Goal: Information Seeking & Learning: Find specific fact

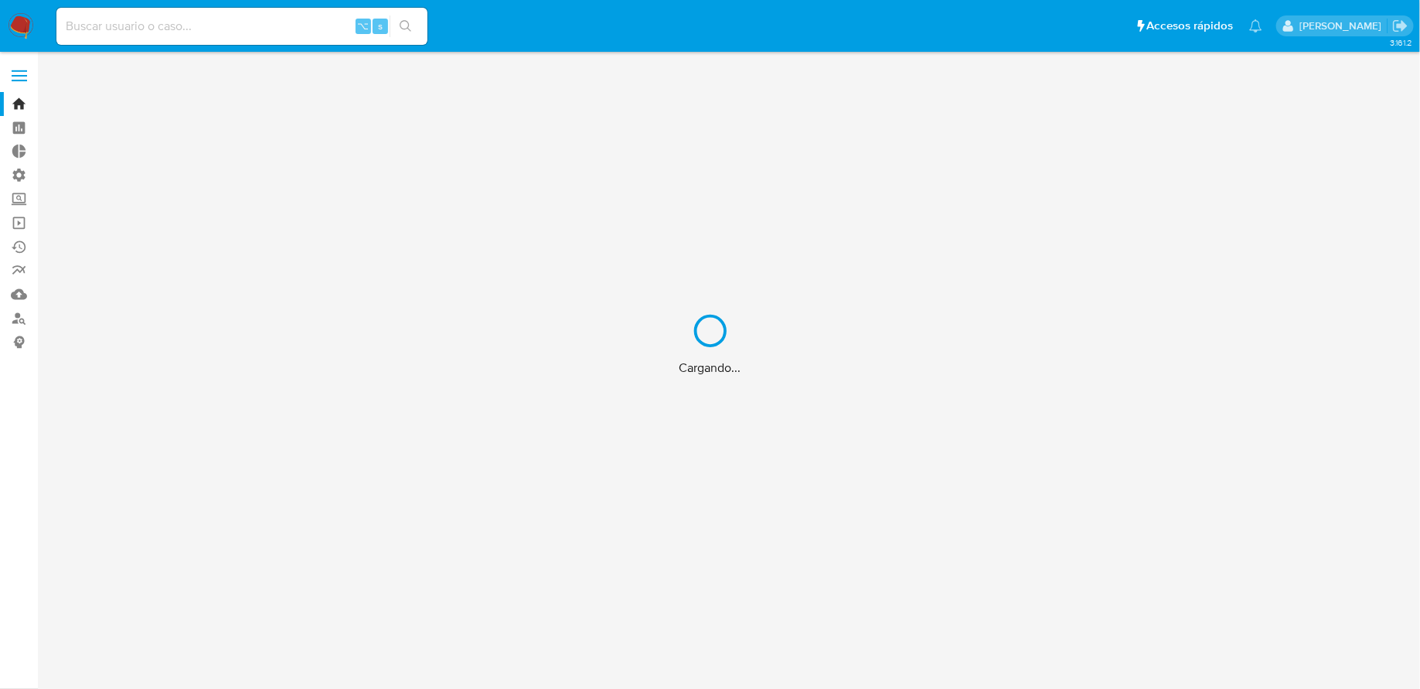
click at [258, 16] on div "Cargando..." at bounding box center [710, 344] width 1420 height 689
click at [237, 24] on div "Cargando..." at bounding box center [710, 344] width 1420 height 689
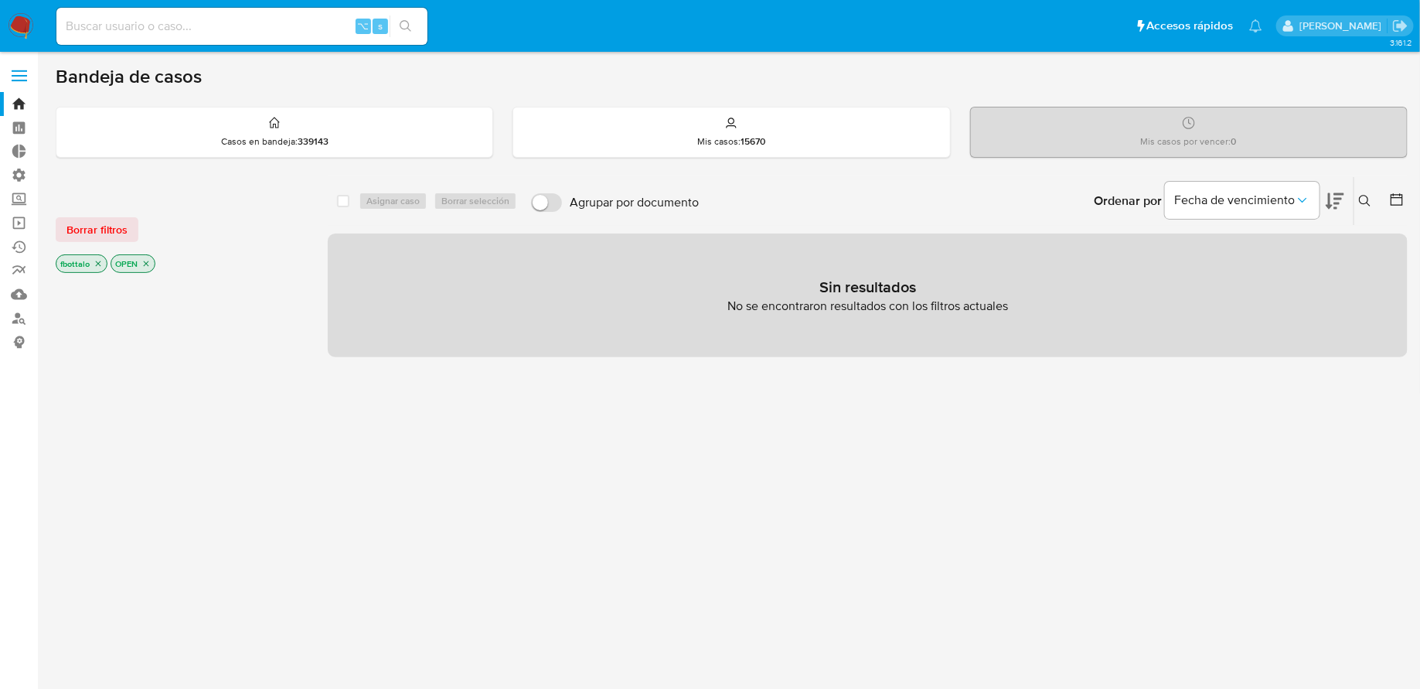
click at [237, 24] on input at bounding box center [241, 26] width 371 height 20
paste input "56859130"
type input "56859130"
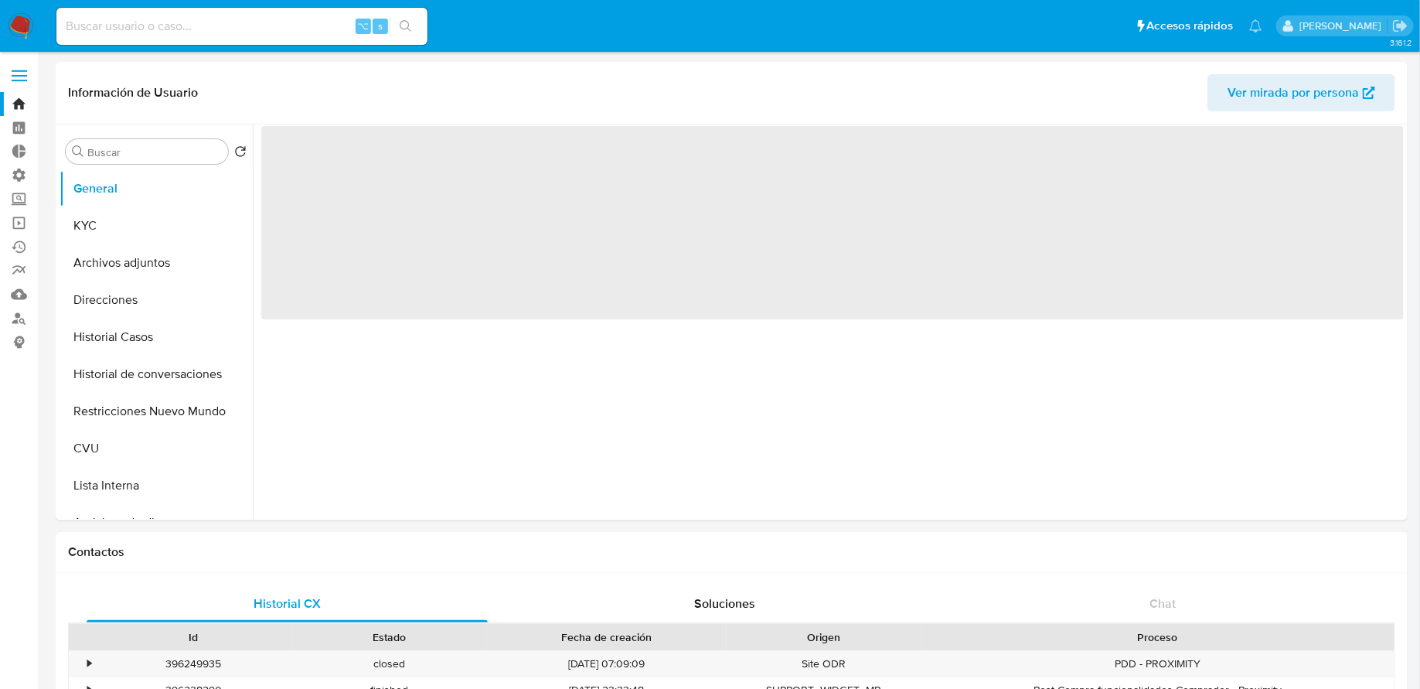
select select "10"
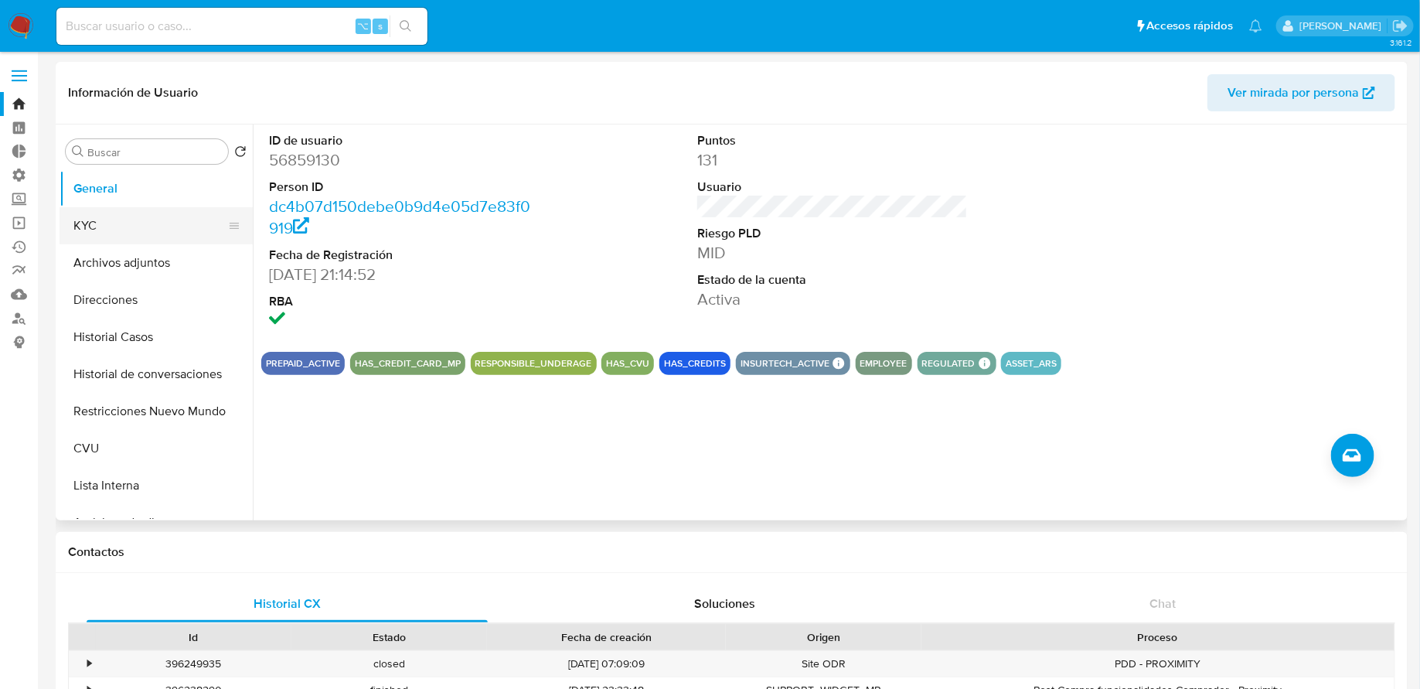
click at [148, 231] on button "KYC" at bounding box center [150, 225] width 181 height 37
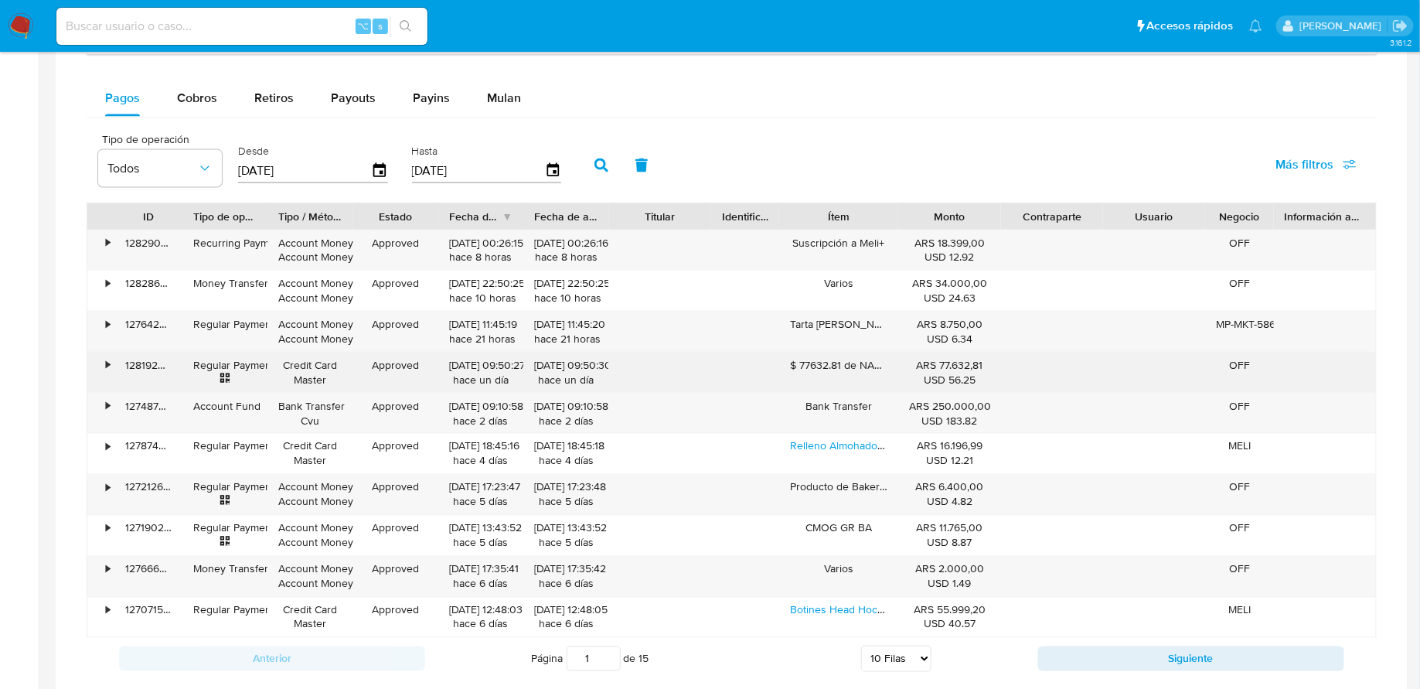
scroll to position [1023, 0]
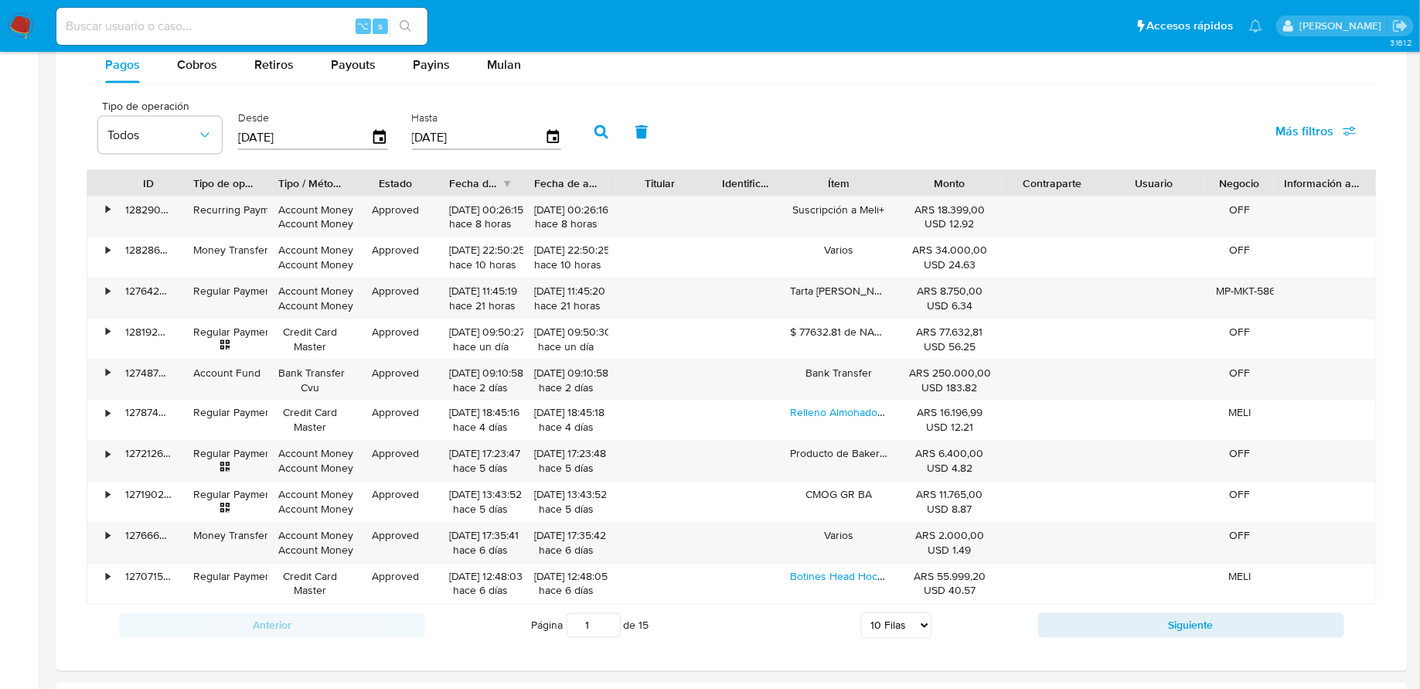
click at [1322, 127] on span "Más filtros" at bounding box center [1304, 131] width 58 height 37
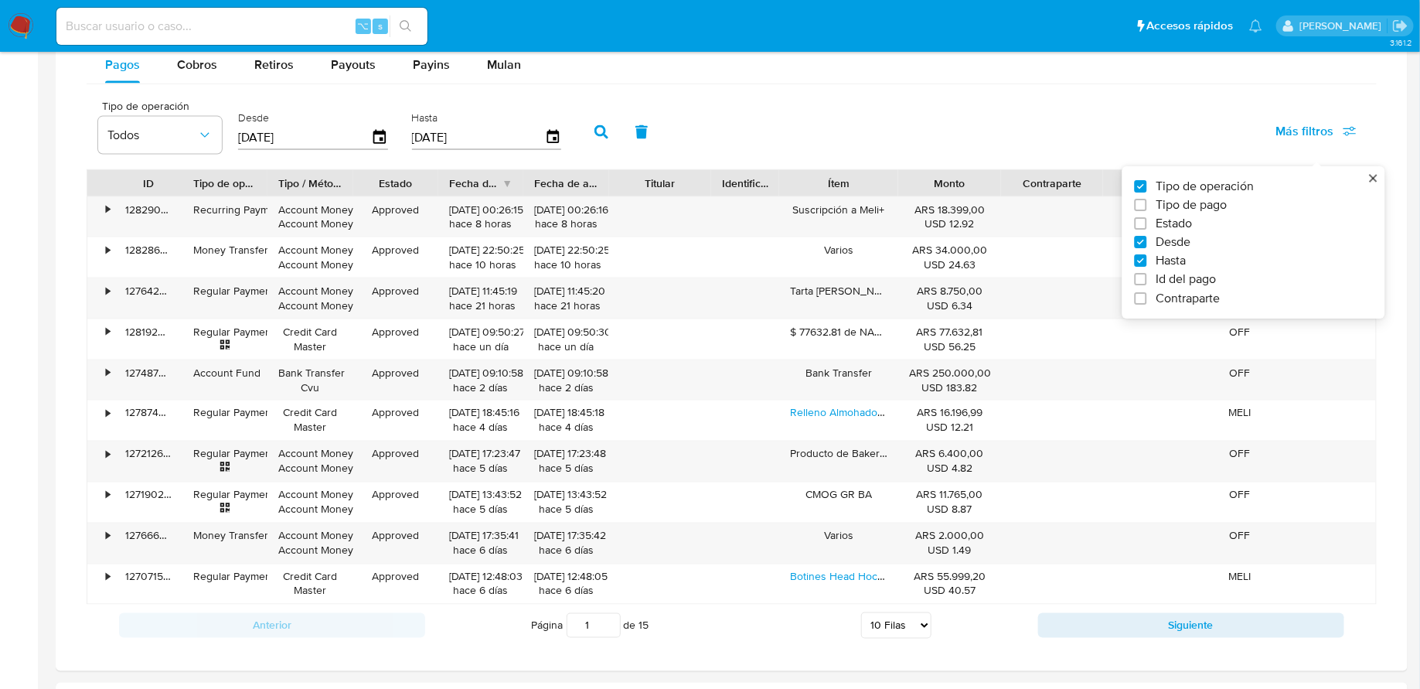
click at [1187, 199] on span "Tipo de pago" at bounding box center [1191, 204] width 71 height 15
click at [1147, 199] on input "Tipo de pago" at bounding box center [1141, 205] width 12 height 12
checkbox input "true"
type input "[DATE]"
click at [271, 128] on span "Todos" at bounding box center [288, 135] width 90 height 15
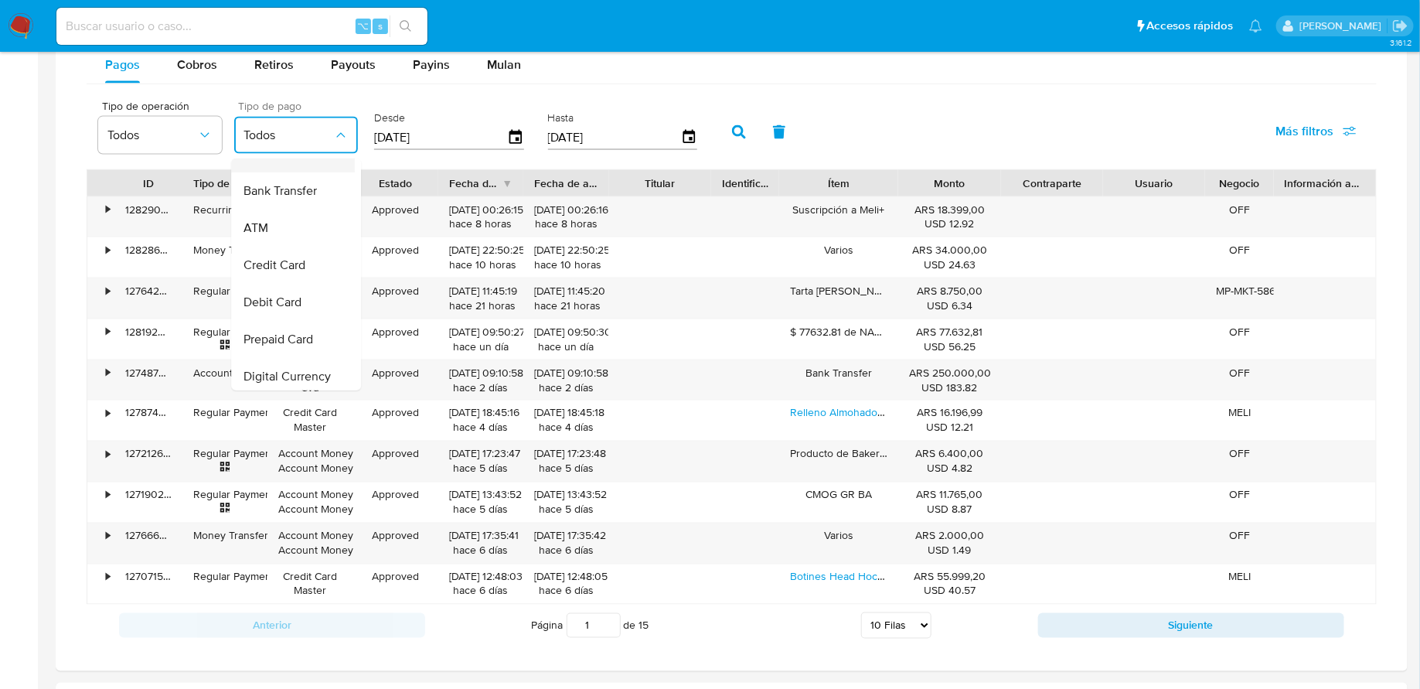
scroll to position [103, 0]
click at [284, 259] on span "Credit Card" at bounding box center [274, 259] width 62 height 15
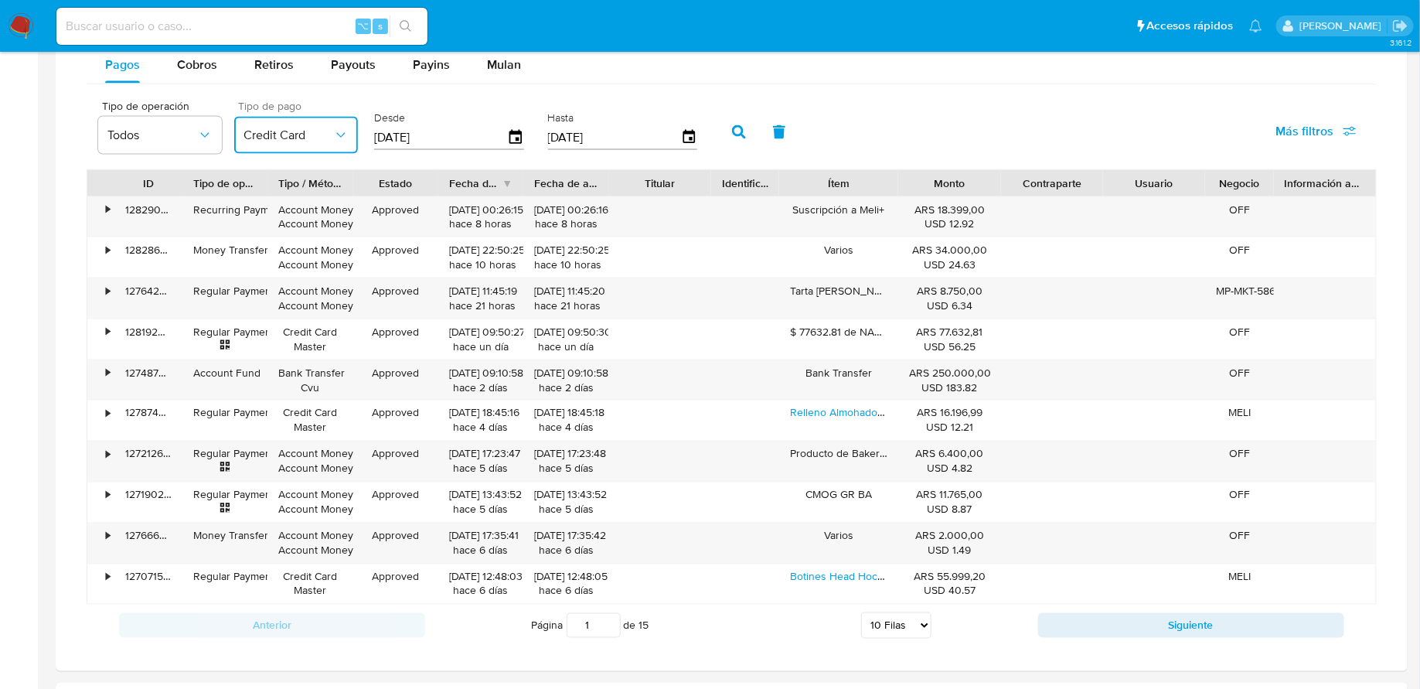
click at [320, 136] on span "Credit Card" at bounding box center [288, 135] width 90 height 15
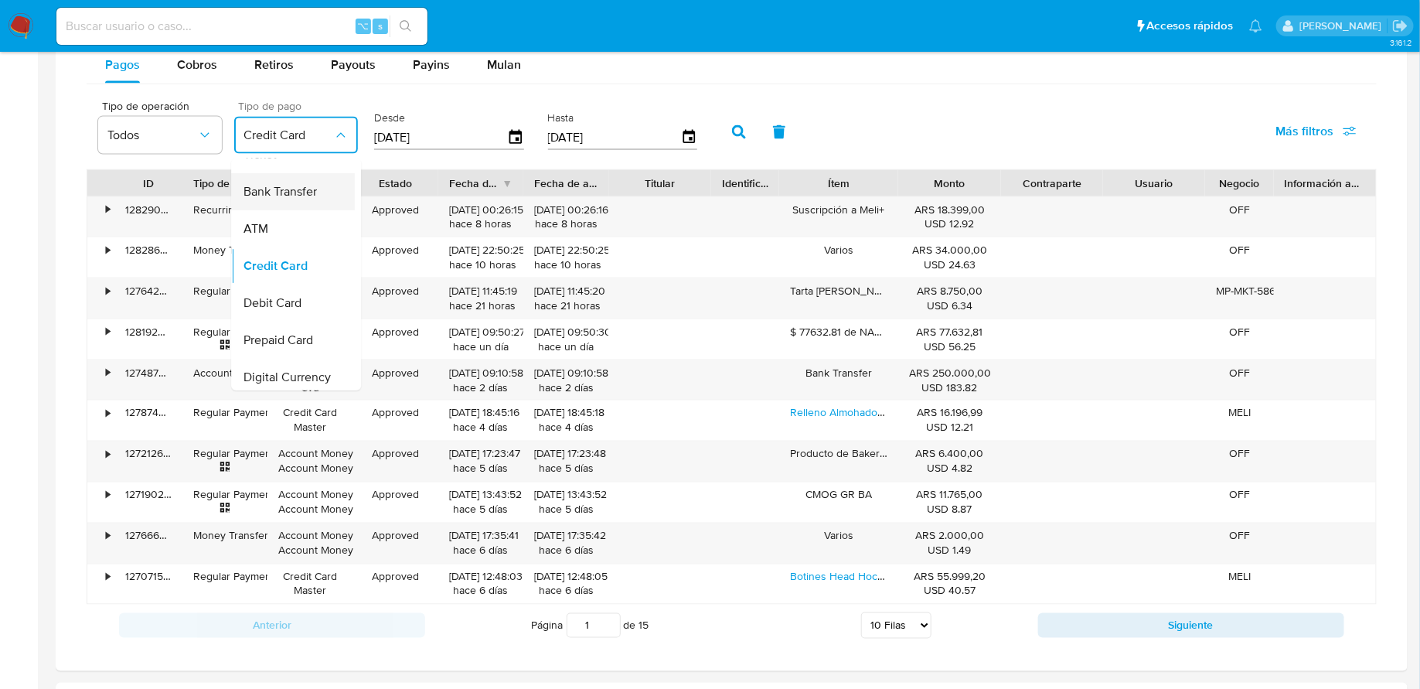
scroll to position [138, 0]
click at [641, 100] on div "Hasta [DATE]" at bounding box center [623, 131] width 150 height 62
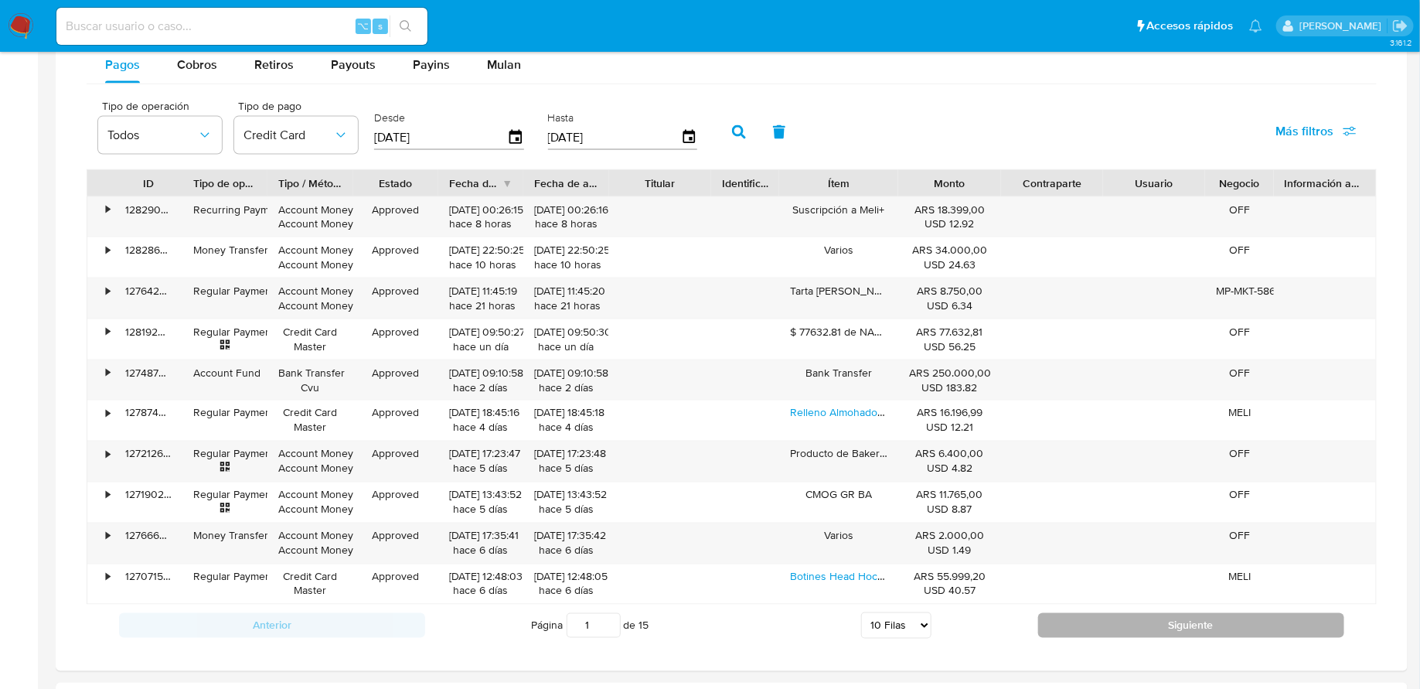
click at [1069, 613] on button "Siguiente" at bounding box center [1191, 625] width 306 height 25
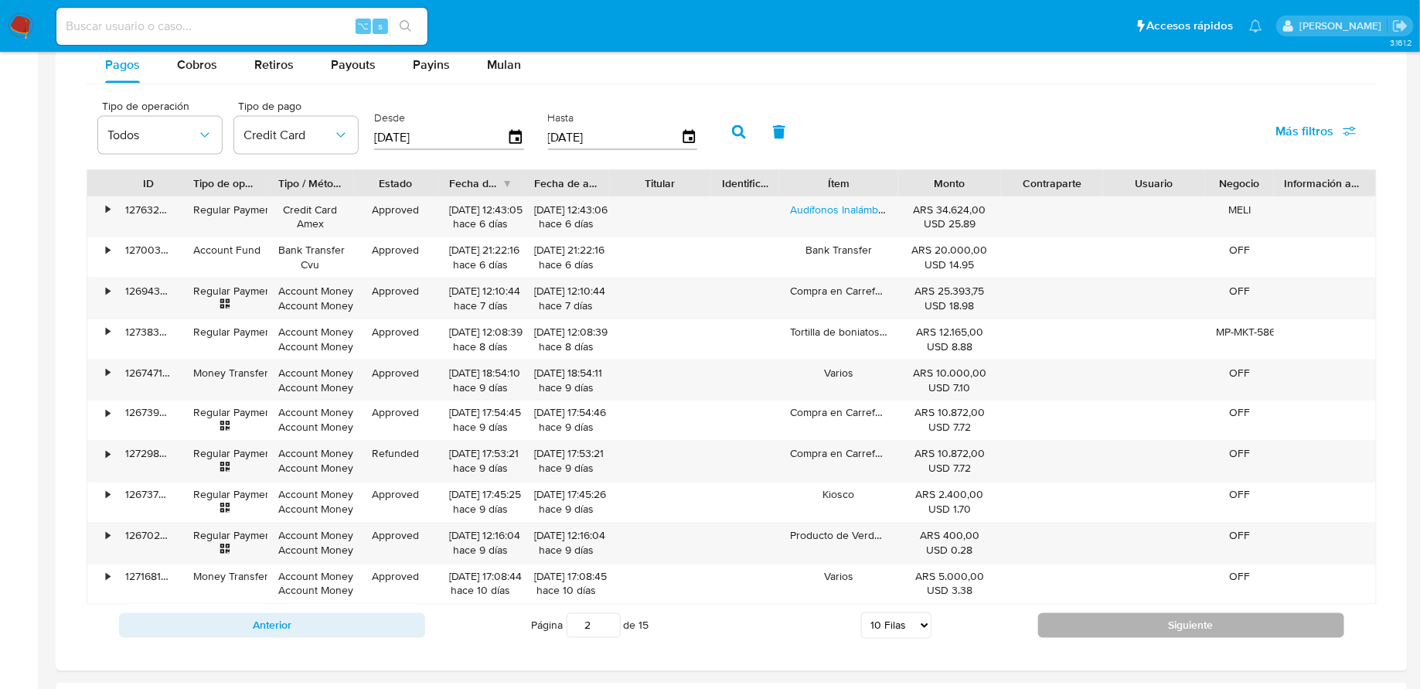
click at [1067, 613] on button "Siguiente" at bounding box center [1191, 625] width 306 height 25
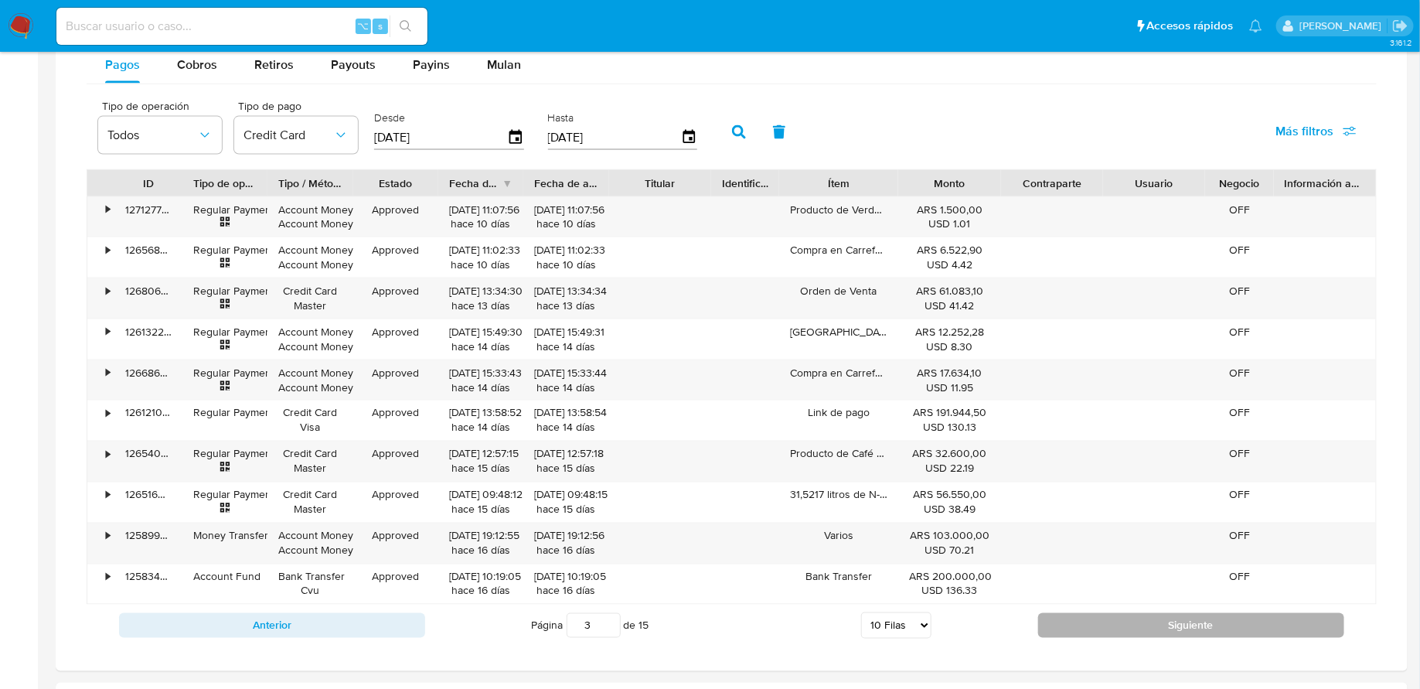
click at [1074, 613] on button "Siguiente" at bounding box center [1191, 625] width 306 height 25
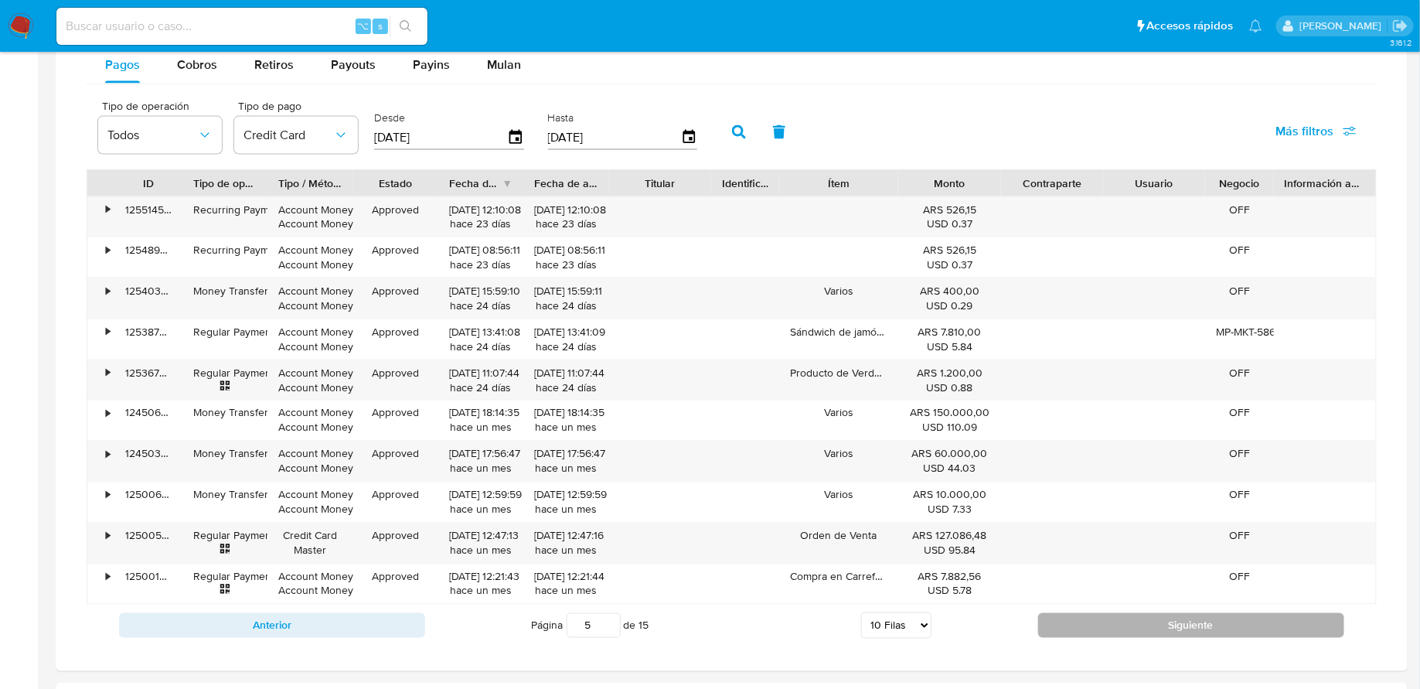
click at [1063, 621] on button "Siguiente" at bounding box center [1191, 625] width 306 height 25
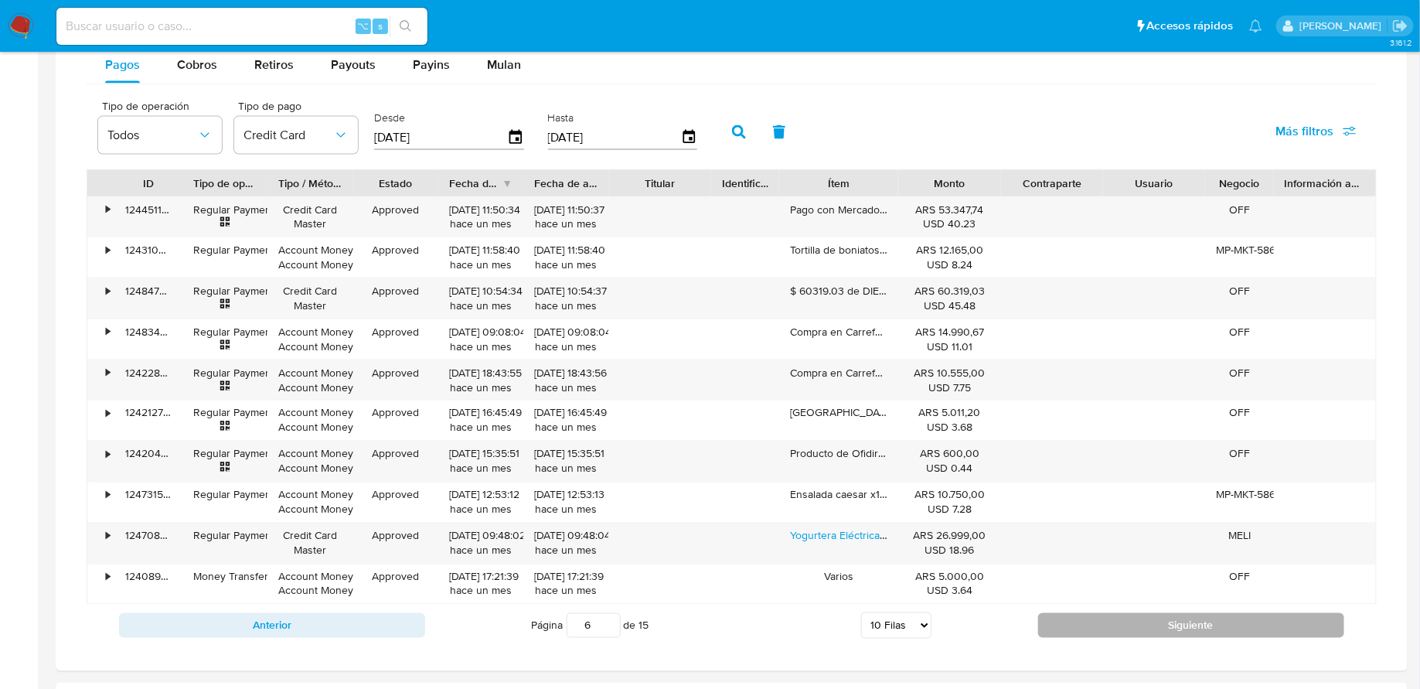
click at [1077, 619] on button "Siguiente" at bounding box center [1191, 625] width 306 height 25
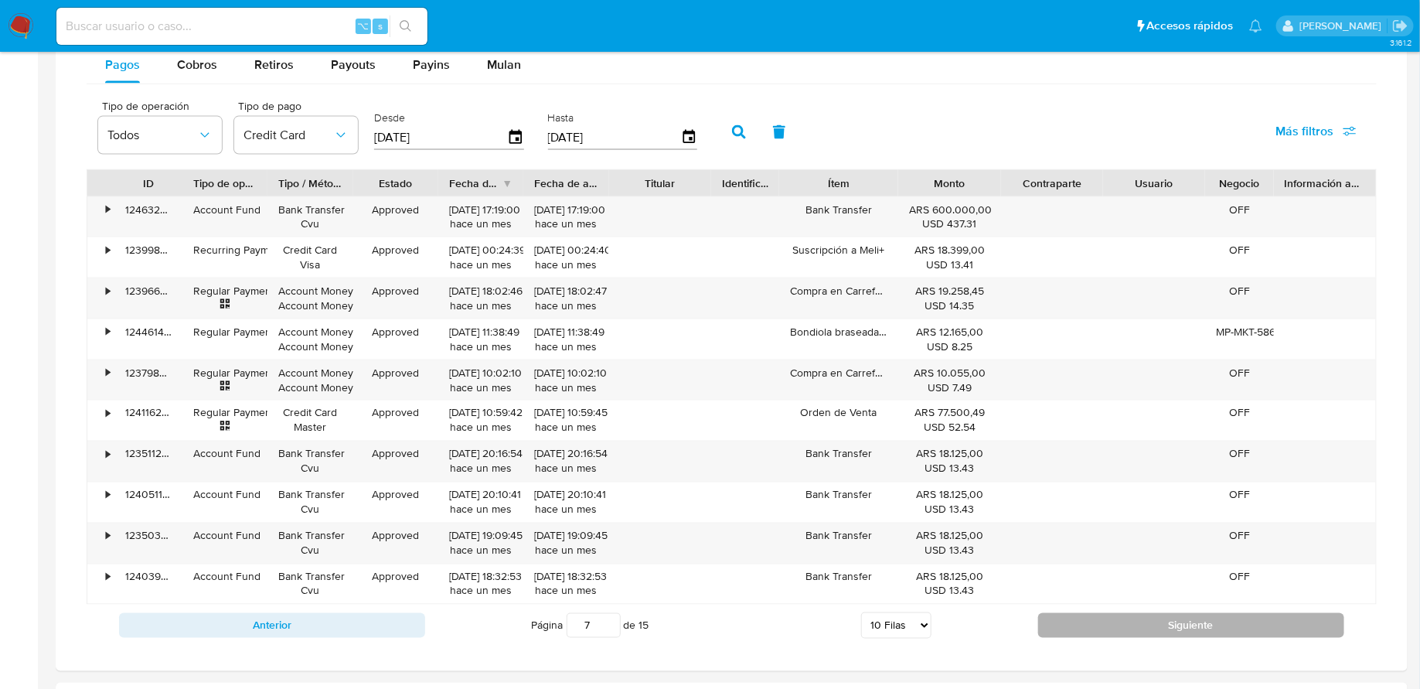
click at [1077, 618] on button "Siguiente" at bounding box center [1191, 625] width 306 height 25
type input "8"
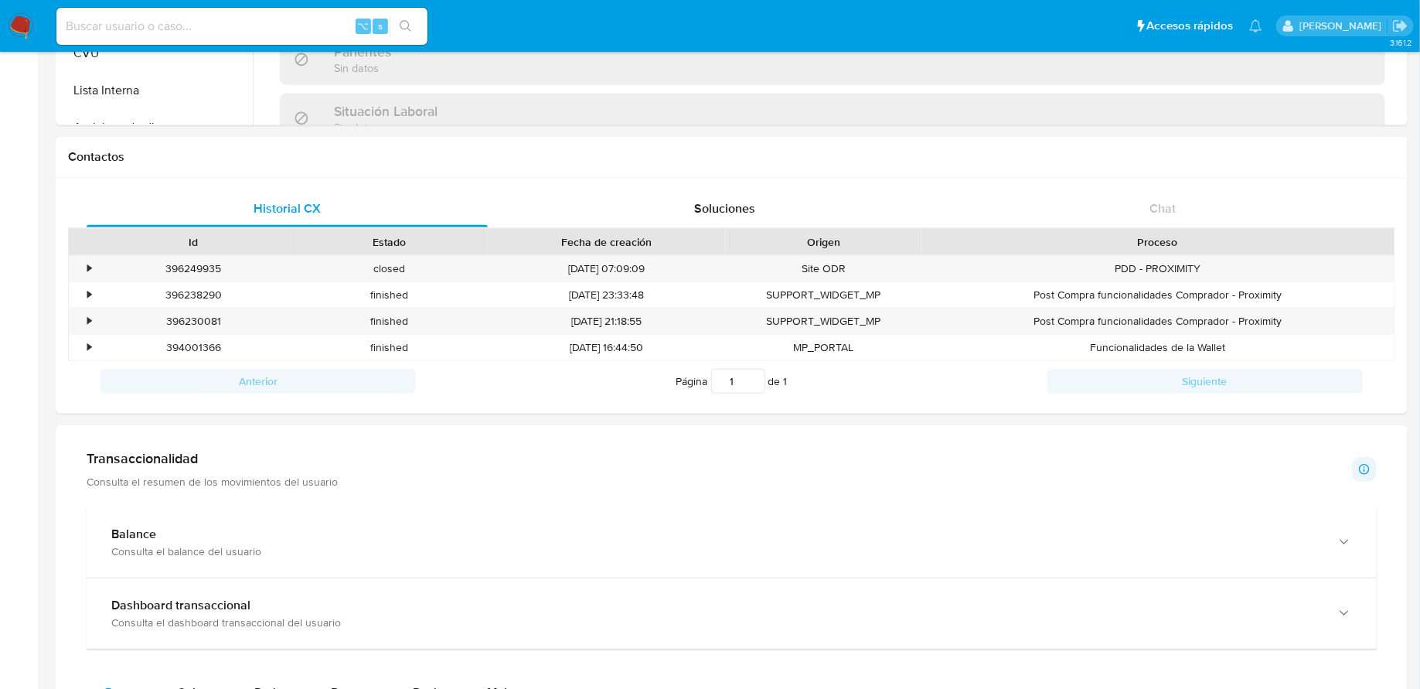
scroll to position [0, 0]
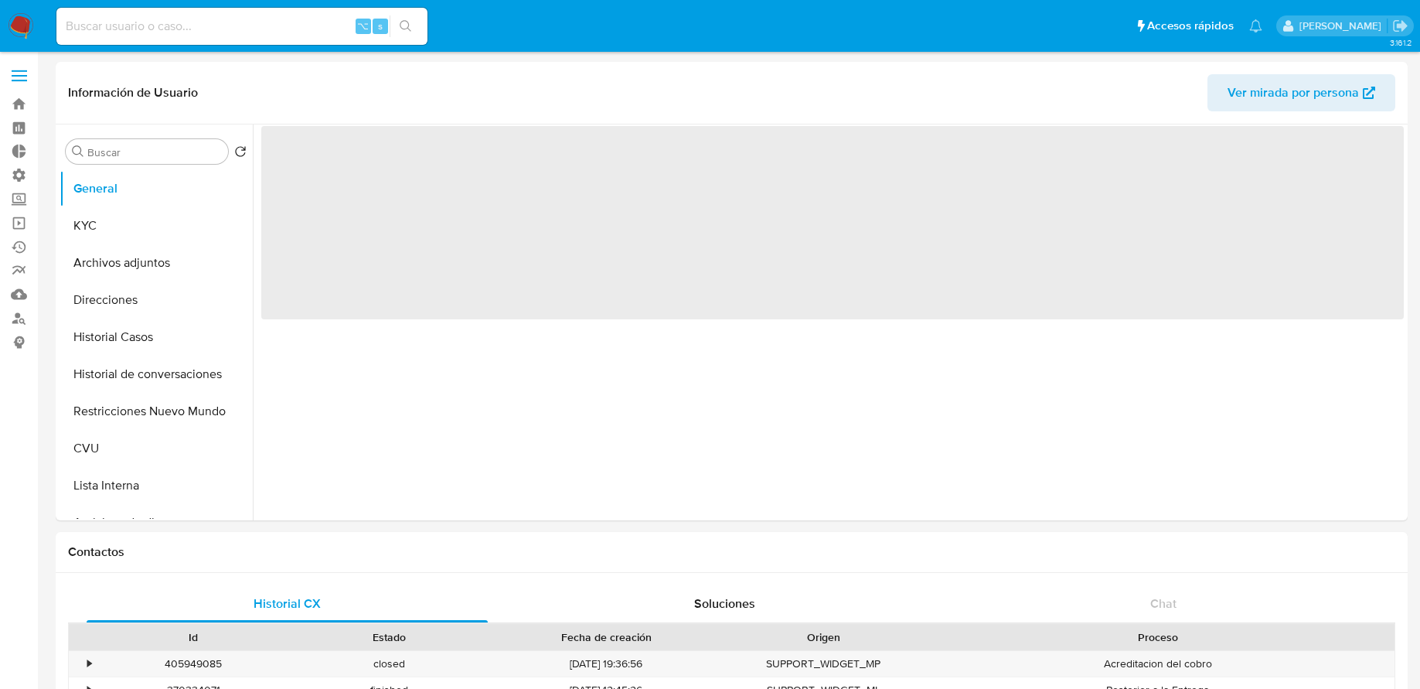
select select "10"
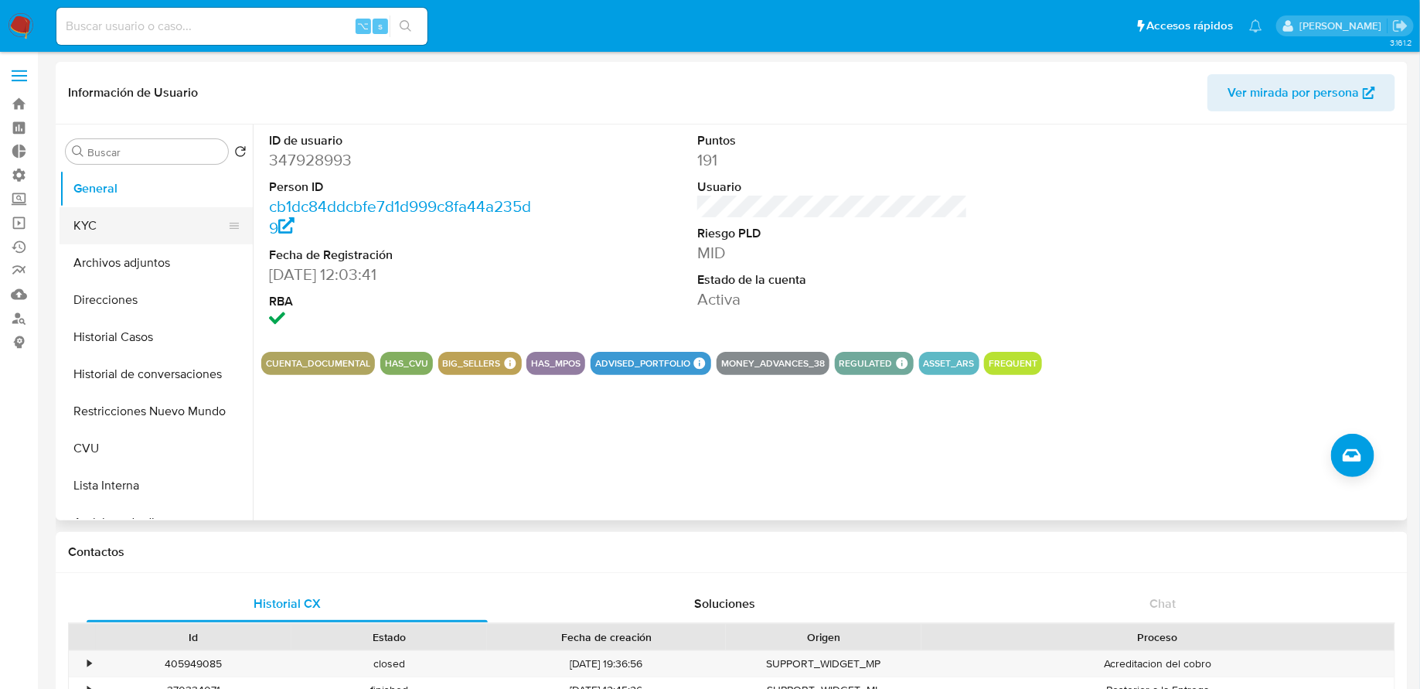
click at [160, 208] on button "KYC" at bounding box center [150, 225] width 181 height 37
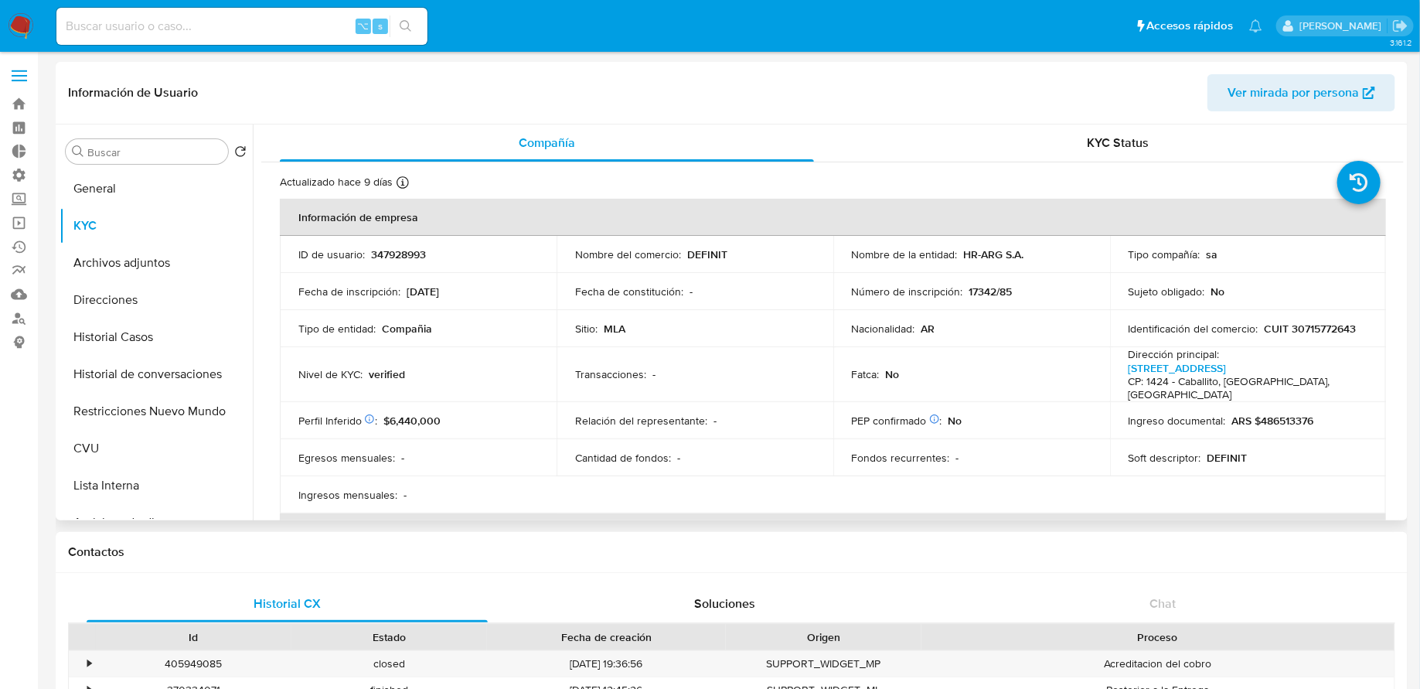
click at [1039, 257] on div "Nombre de la entidad : HR-ARG S.A." at bounding box center [972, 254] width 240 height 14
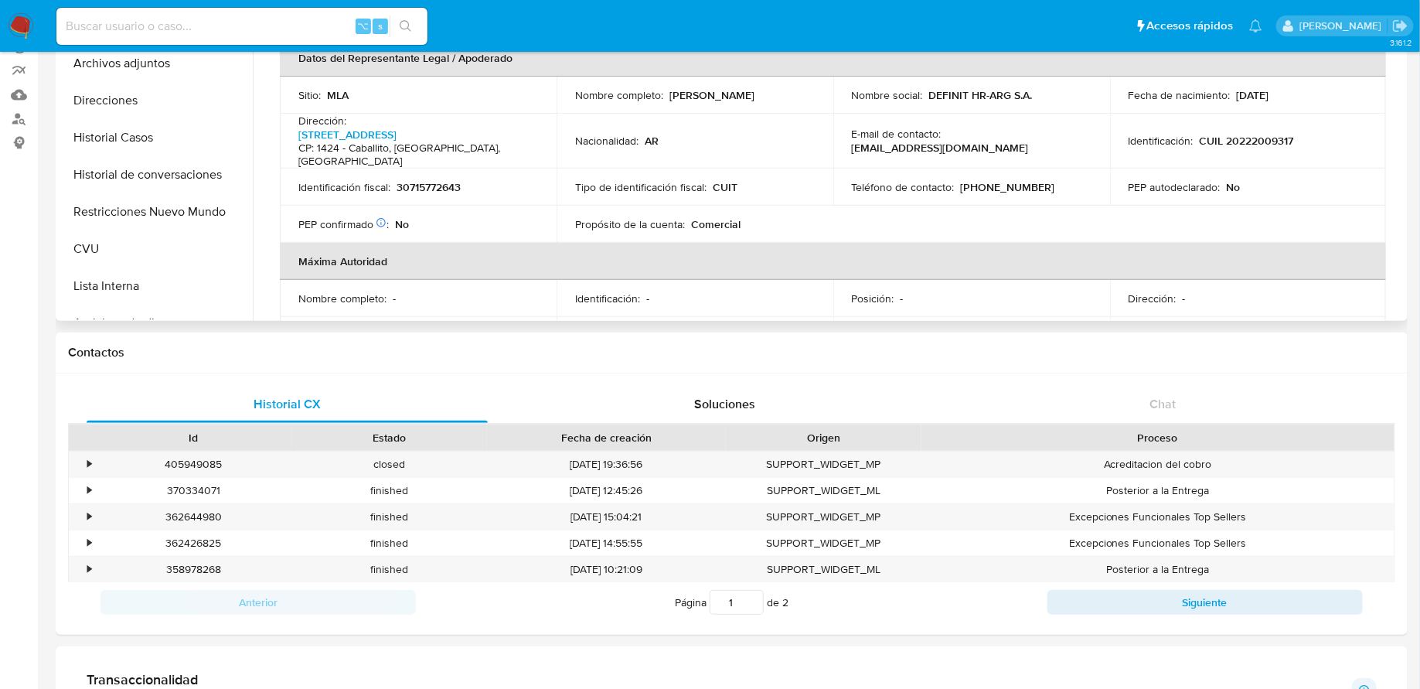
scroll to position [326, 0]
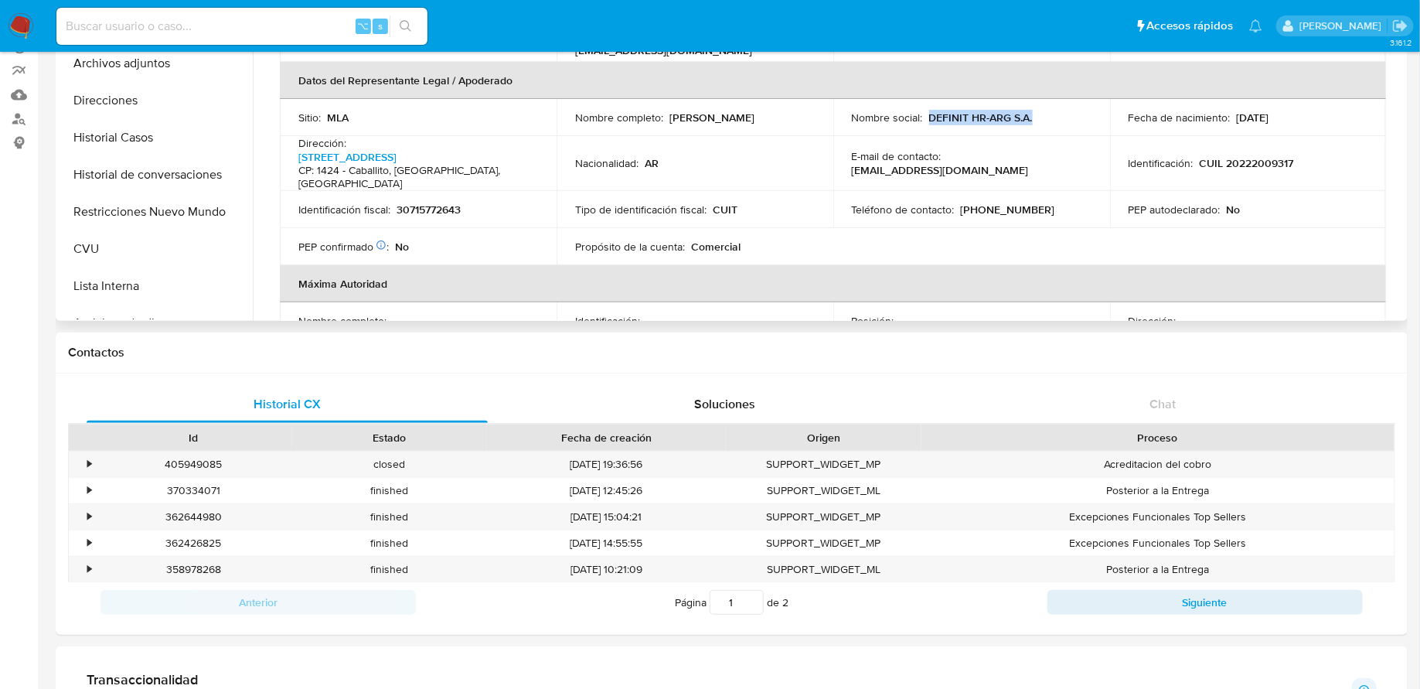
drag, startPoint x: 1040, startPoint y: 100, endPoint x: 928, endPoint y: 100, distance: 111.3
click at [928, 111] on div "Nombre social : DEFINIT HR-ARG S.A." at bounding box center [972, 118] width 240 height 14
copy p "DEFINIT HR-ARG S.A."
